Goal: Check status: Check status

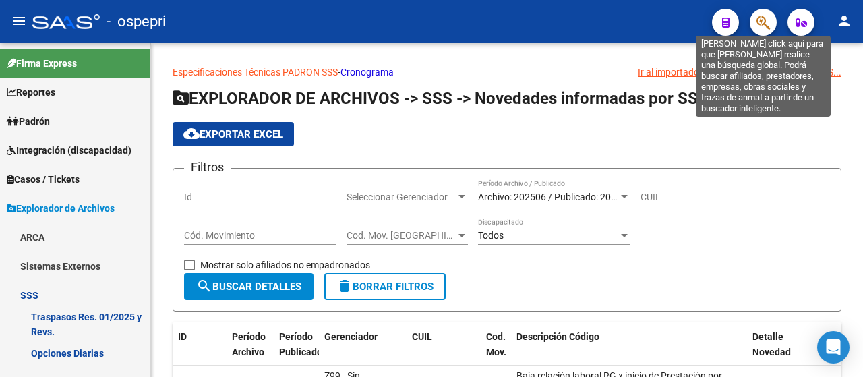
click at [767, 22] on icon "button" at bounding box center [762, 23] width 13 height 16
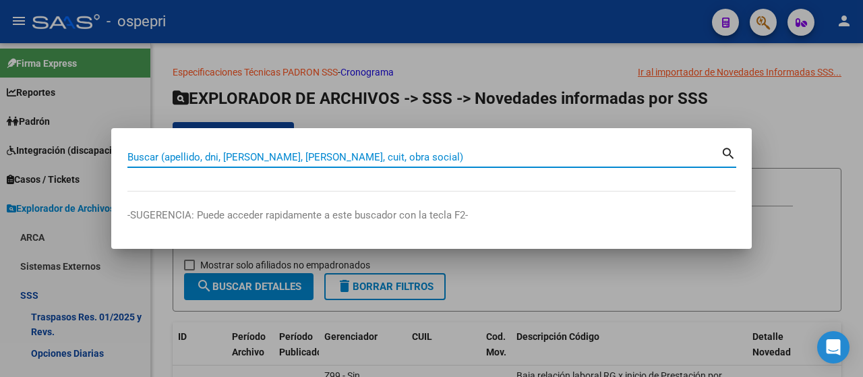
paste input "10449820"
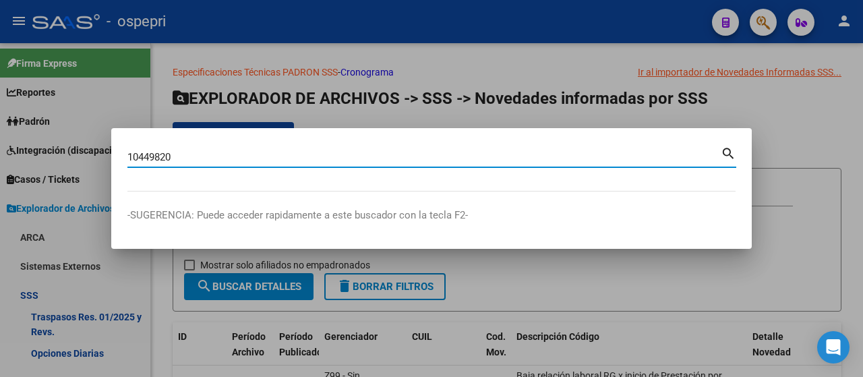
type input "10449820"
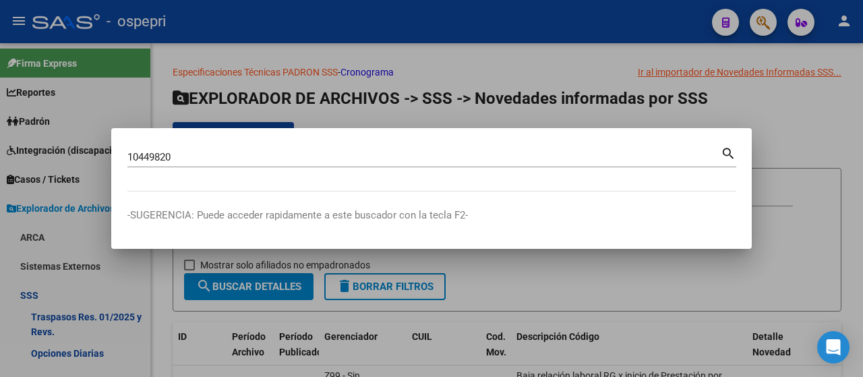
click at [727, 153] on mat-icon "search" at bounding box center [728, 152] width 16 height 16
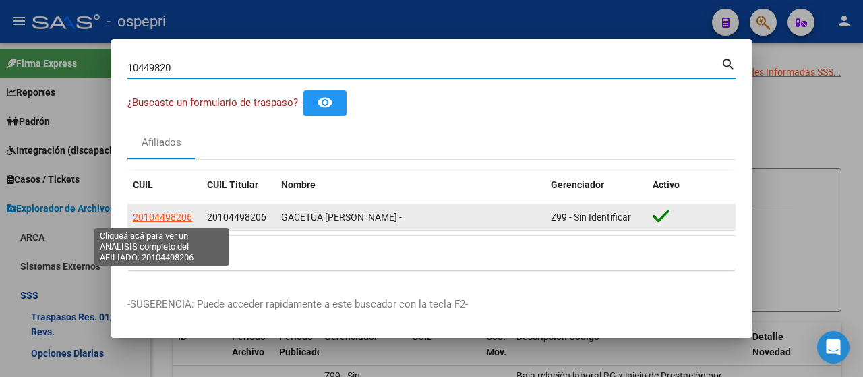
click at [186, 219] on span "20104498206" at bounding box center [162, 217] width 59 height 11
type textarea "20104498206"
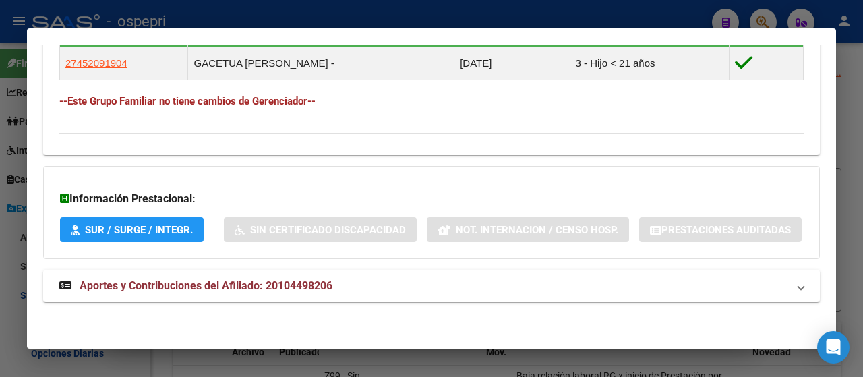
scroll to position [851, 0]
click at [203, 292] on span "Aportes y Contribuciones del Afiliado: 20104498206" at bounding box center [206, 285] width 253 height 13
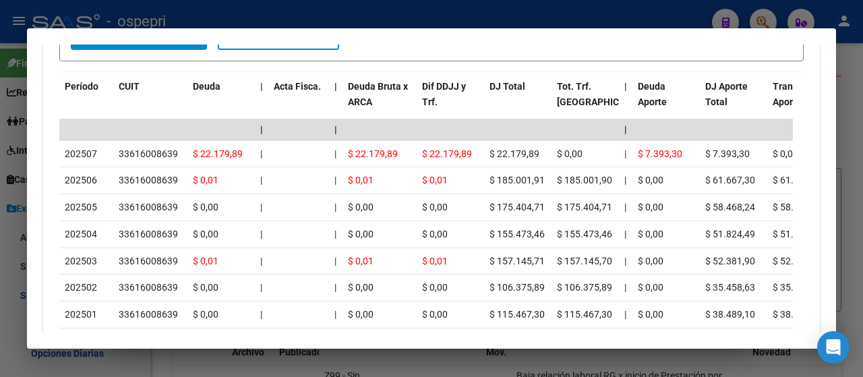
scroll to position [1277, 0]
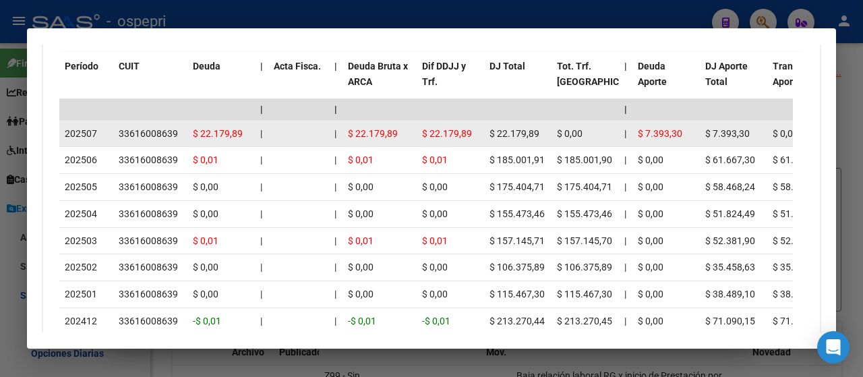
click at [149, 142] on div "33616008639" at bounding box center [148, 134] width 59 height 16
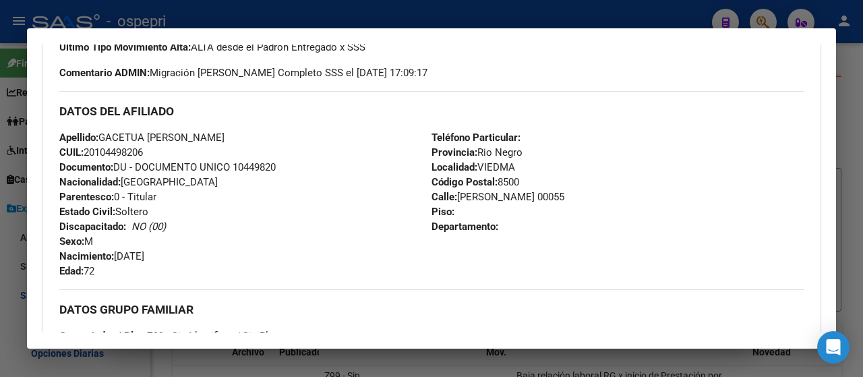
scroll to position [63, 0]
